Goal: Navigation & Orientation: Find specific page/section

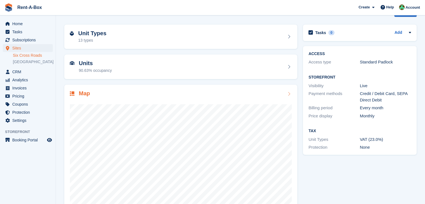
scroll to position [34, 0]
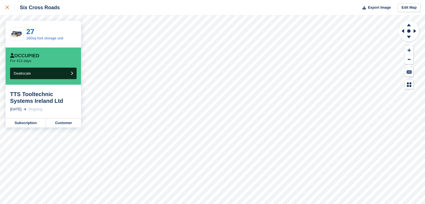
click at [10, 9] on div at bounding box center [10, 7] width 9 height 7
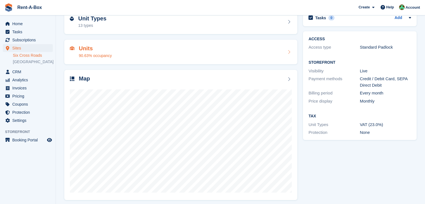
scroll to position [34, 0]
